Goal: Task Accomplishment & Management: Complete application form

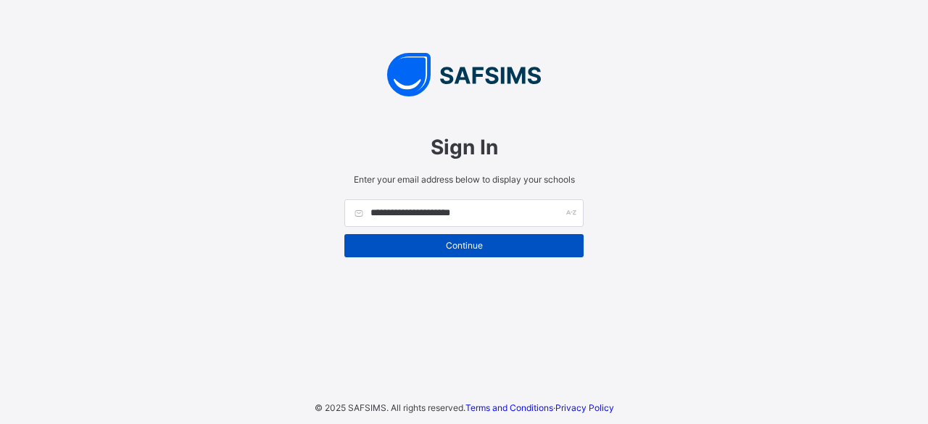
type input "**********"
click at [456, 247] on span "Continue" at bounding box center [463, 245] width 217 height 11
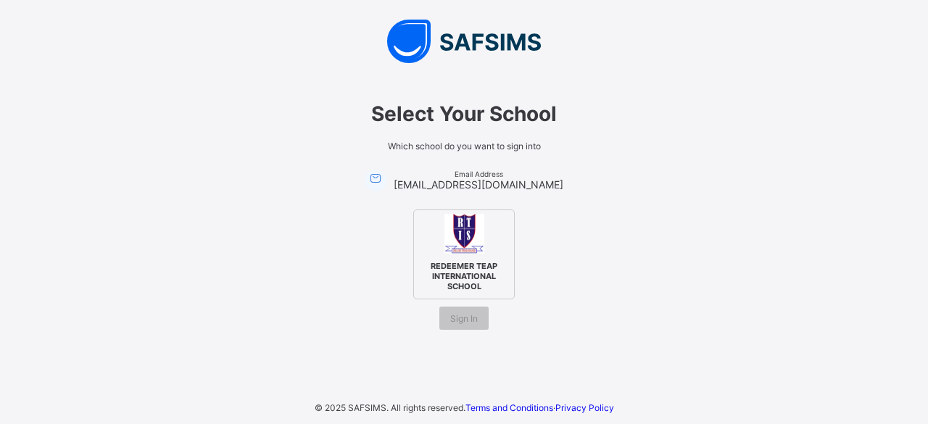
click at [456, 247] on img at bounding box center [464, 234] width 40 height 40
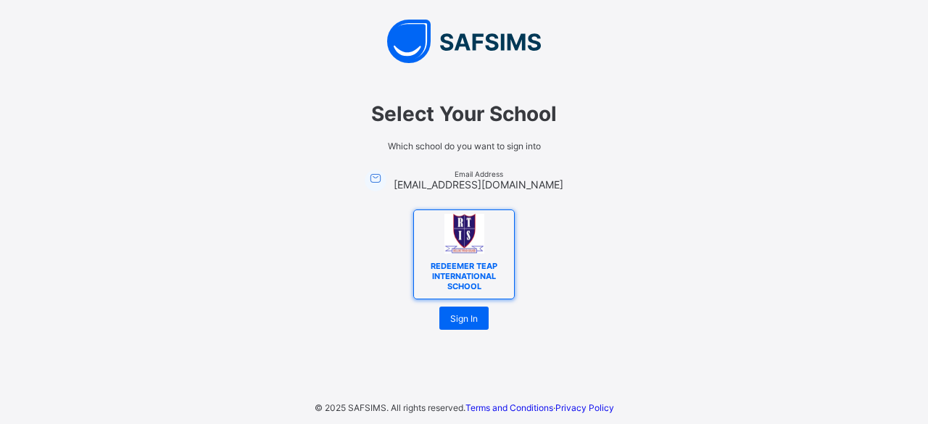
click at [465, 255] on div "REDEEMER TEAP INTERNATIONAL SCHOOL" at bounding box center [463, 254] width 101 height 90
click at [462, 321] on span "Sign In" at bounding box center [464, 318] width 28 height 11
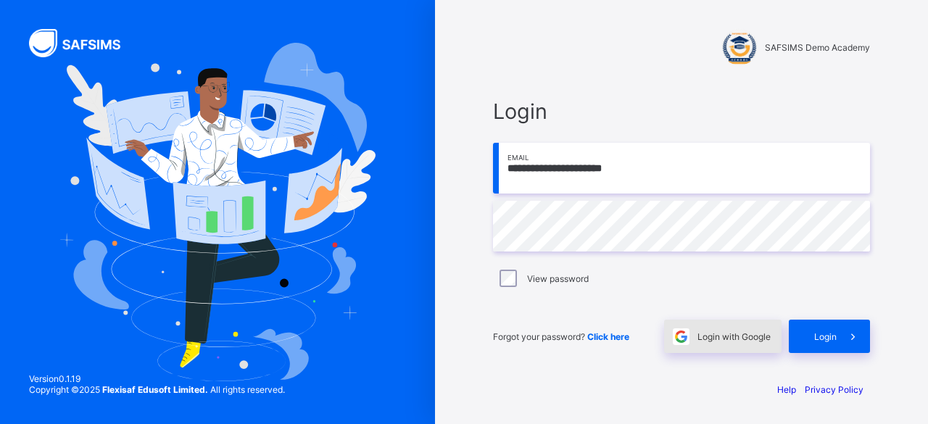
click at [705, 340] on span "Login with Google" at bounding box center [733, 336] width 73 height 11
